Goal: Information Seeking & Learning: Compare options

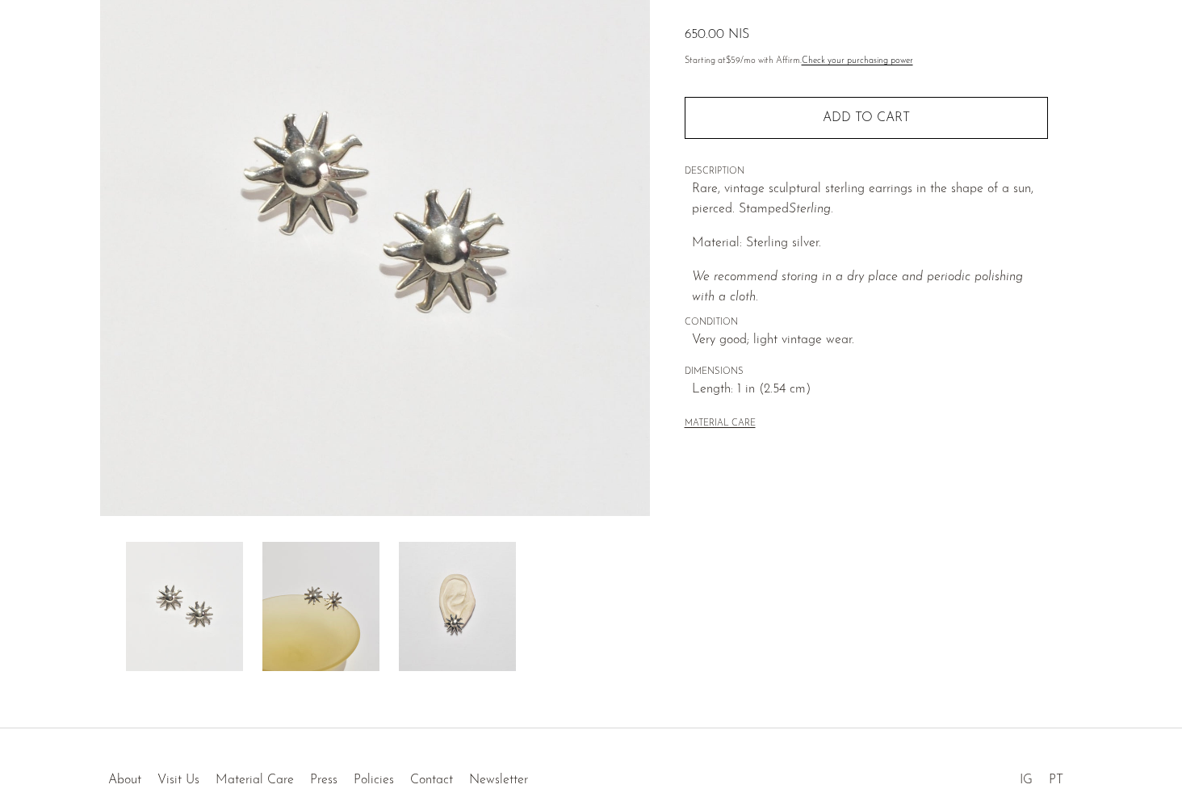
scroll to position [172, 0]
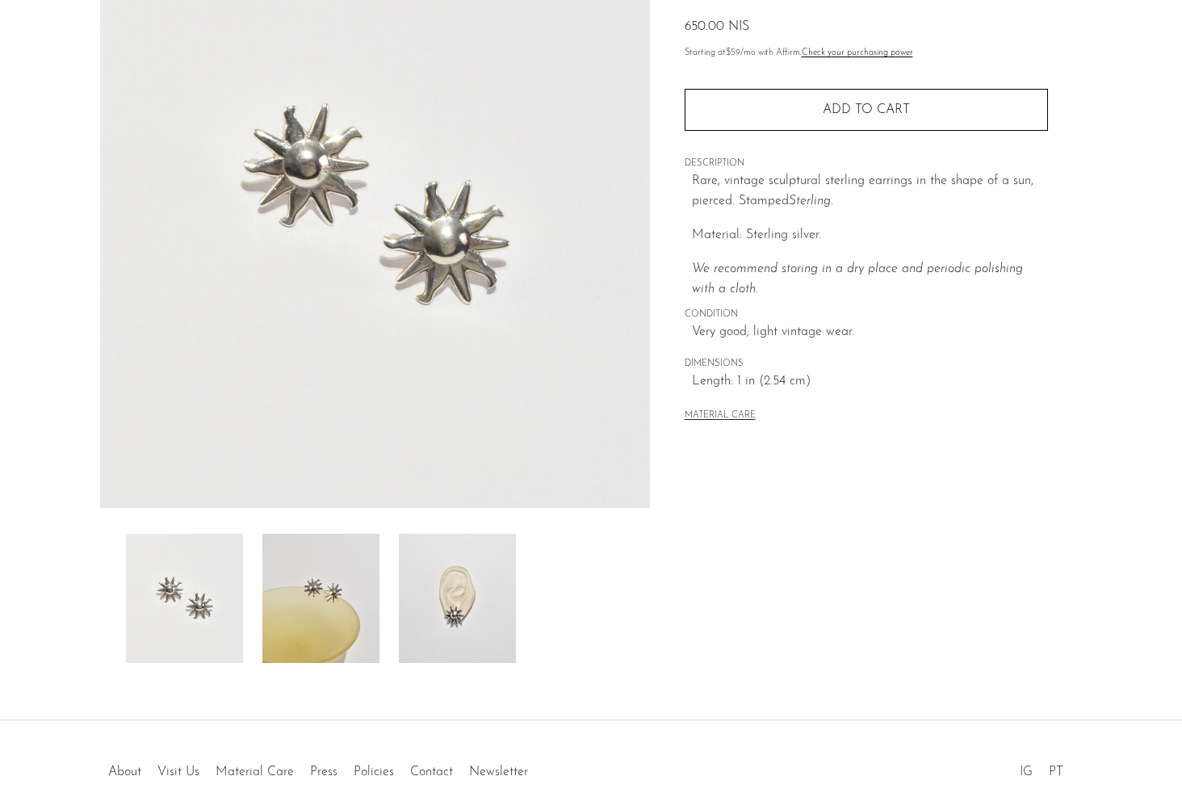
click at [324, 604] on img at bounding box center [320, 598] width 117 height 129
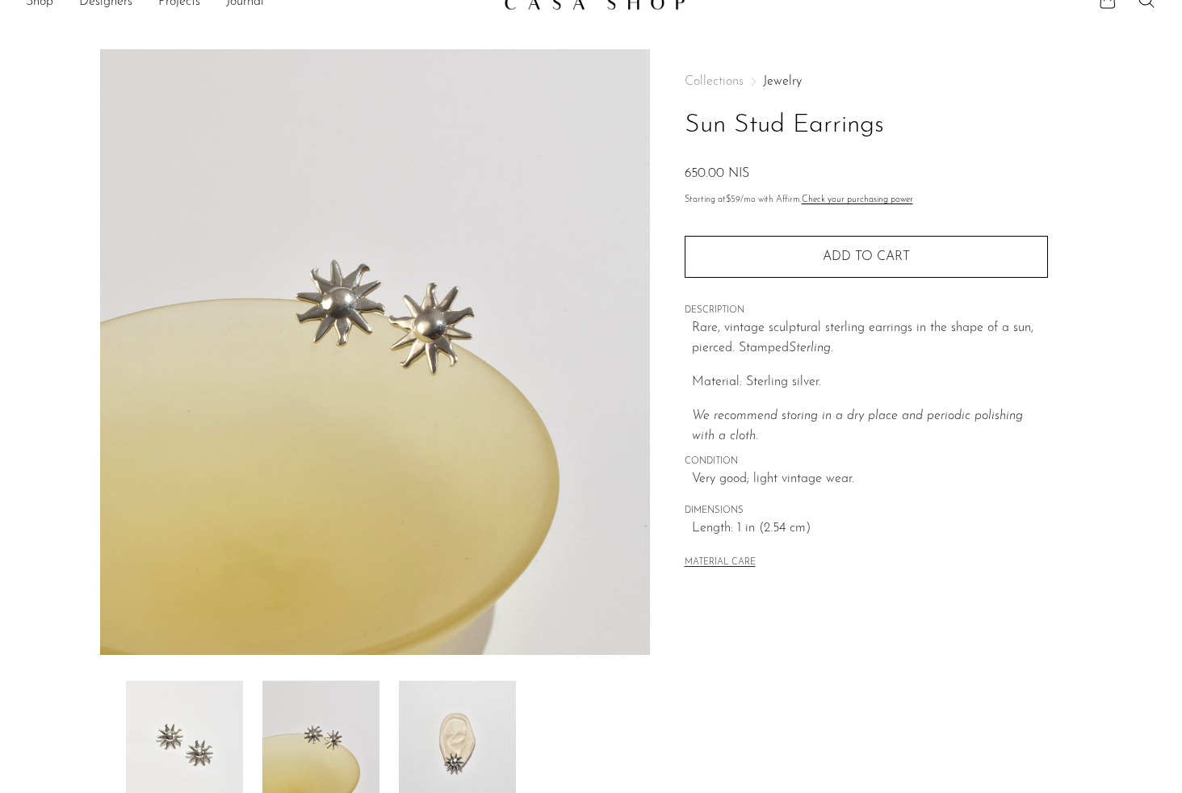
scroll to position [0, 0]
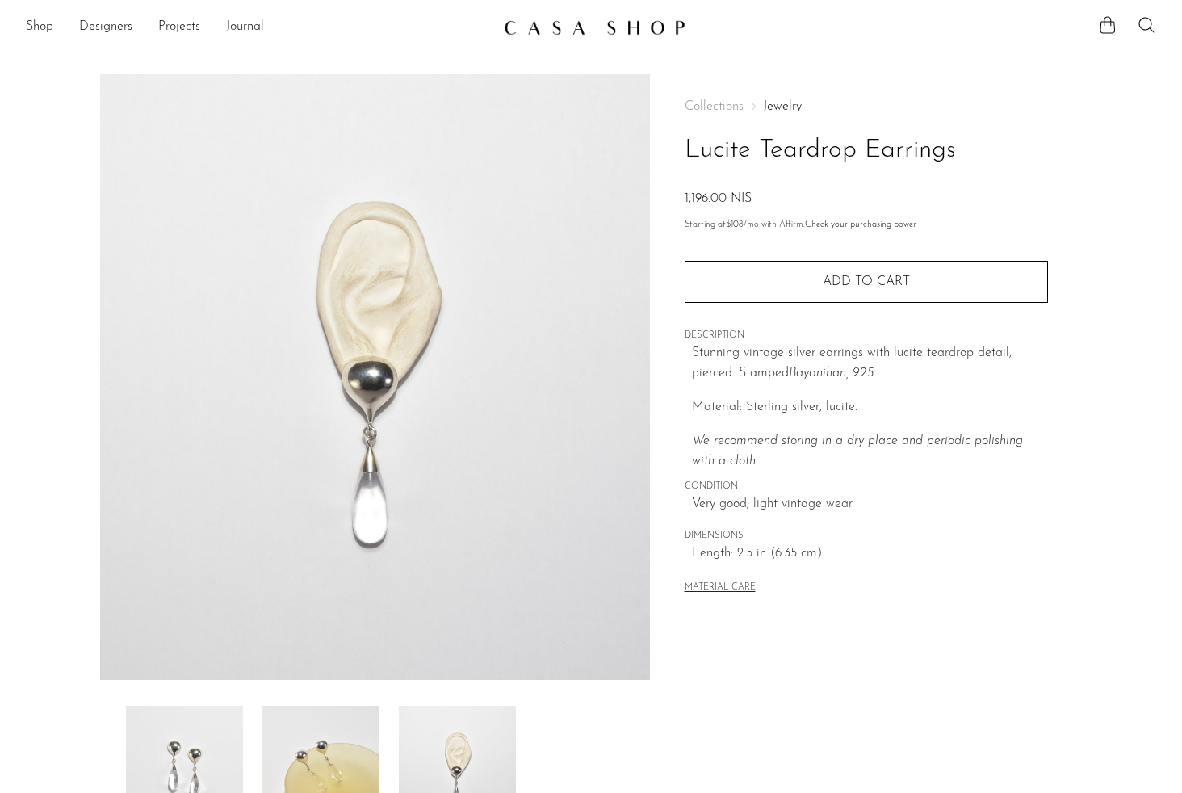
scroll to position [110, 0]
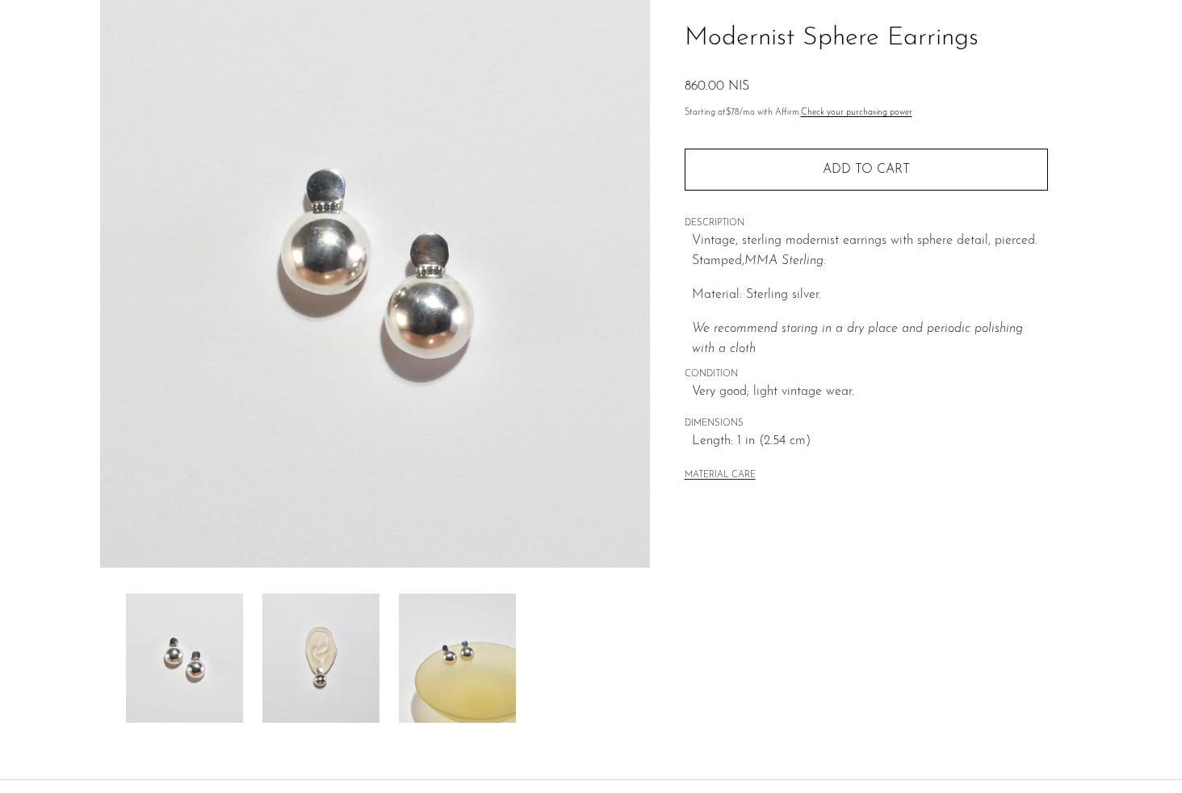
scroll to position [114, 0]
click at [333, 699] on img at bounding box center [320, 656] width 117 height 129
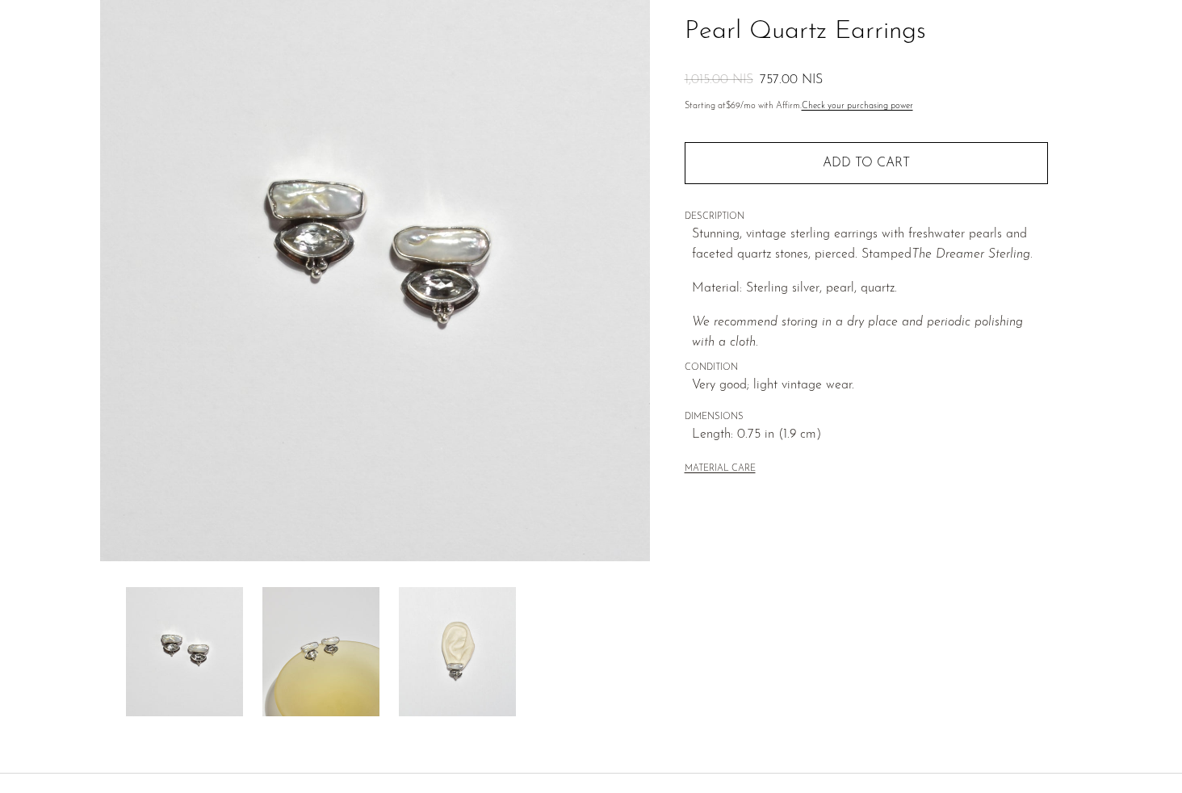
scroll to position [258, 0]
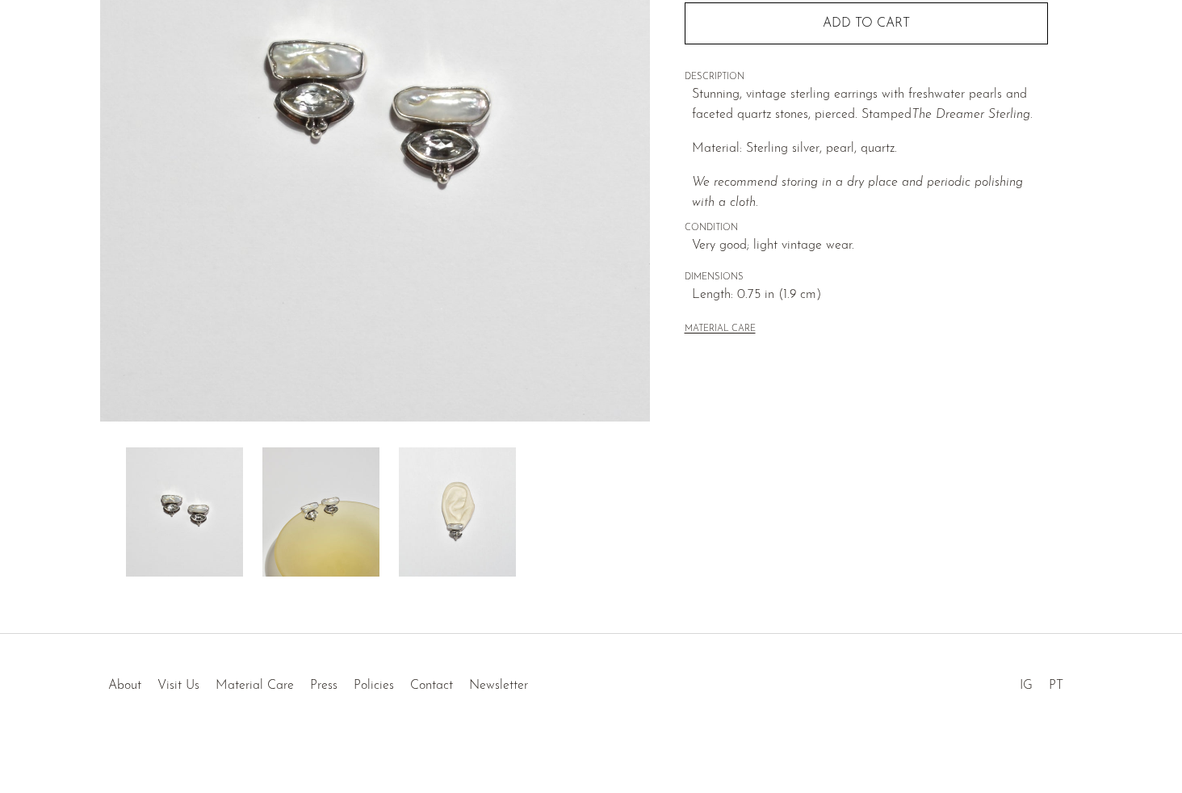
click at [462, 549] on img at bounding box center [457, 511] width 117 height 129
